Goal: Find specific page/section: Find specific page/section

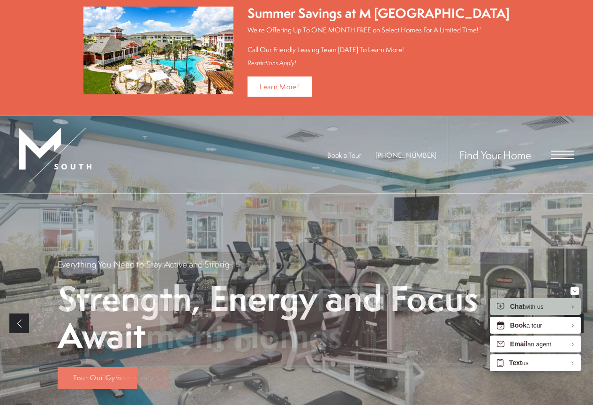
scroll to position [10, 0]
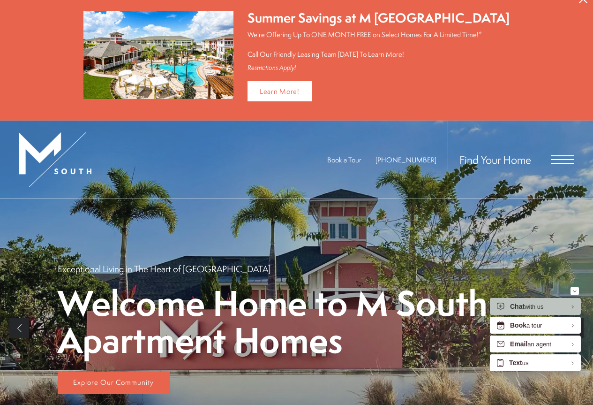
click at [560, 159] on span "Open Menu" at bounding box center [562, 159] width 23 height 1
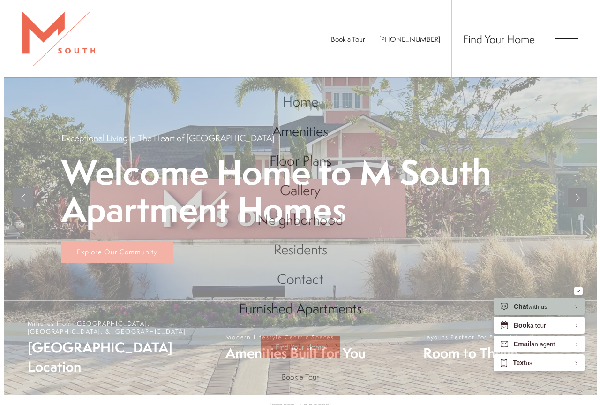
scroll to position [0, 0]
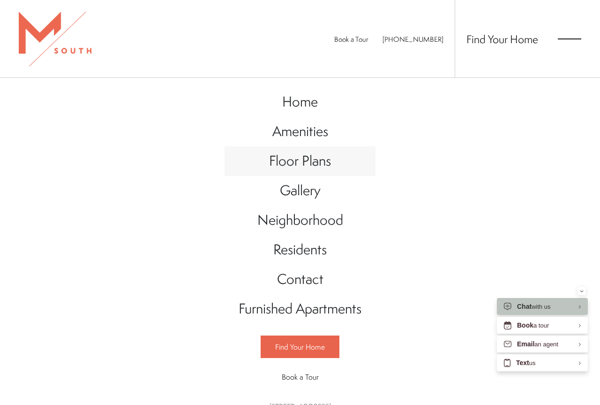
click at [292, 165] on span "Floor Plans" at bounding box center [300, 160] width 62 height 19
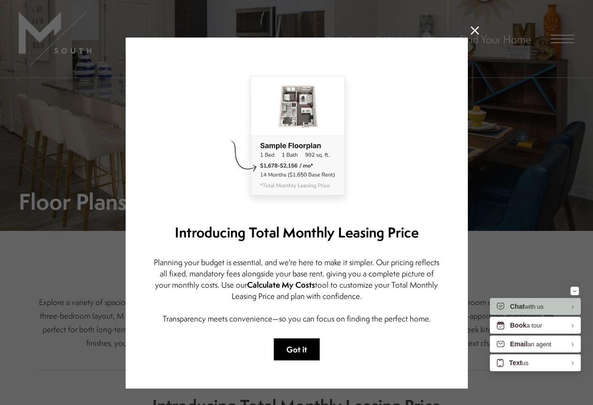
click at [300, 352] on button "Got it" at bounding box center [297, 349] width 46 height 22
